Goal: Information Seeking & Learning: Find specific fact

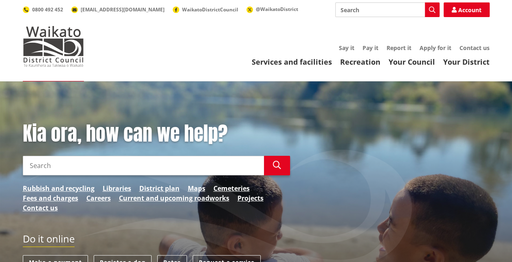
click at [212, 164] on input "Search" at bounding box center [143, 166] width 241 height 20
type input "flood map"
click at [278, 171] on button "Search" at bounding box center [277, 166] width 26 height 20
click at [272, 167] on button "Search" at bounding box center [277, 166] width 26 height 20
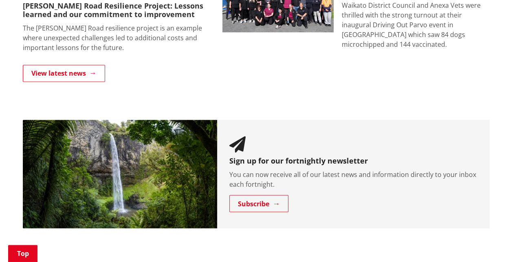
scroll to position [698, 0]
